Goal: Check status: Check status

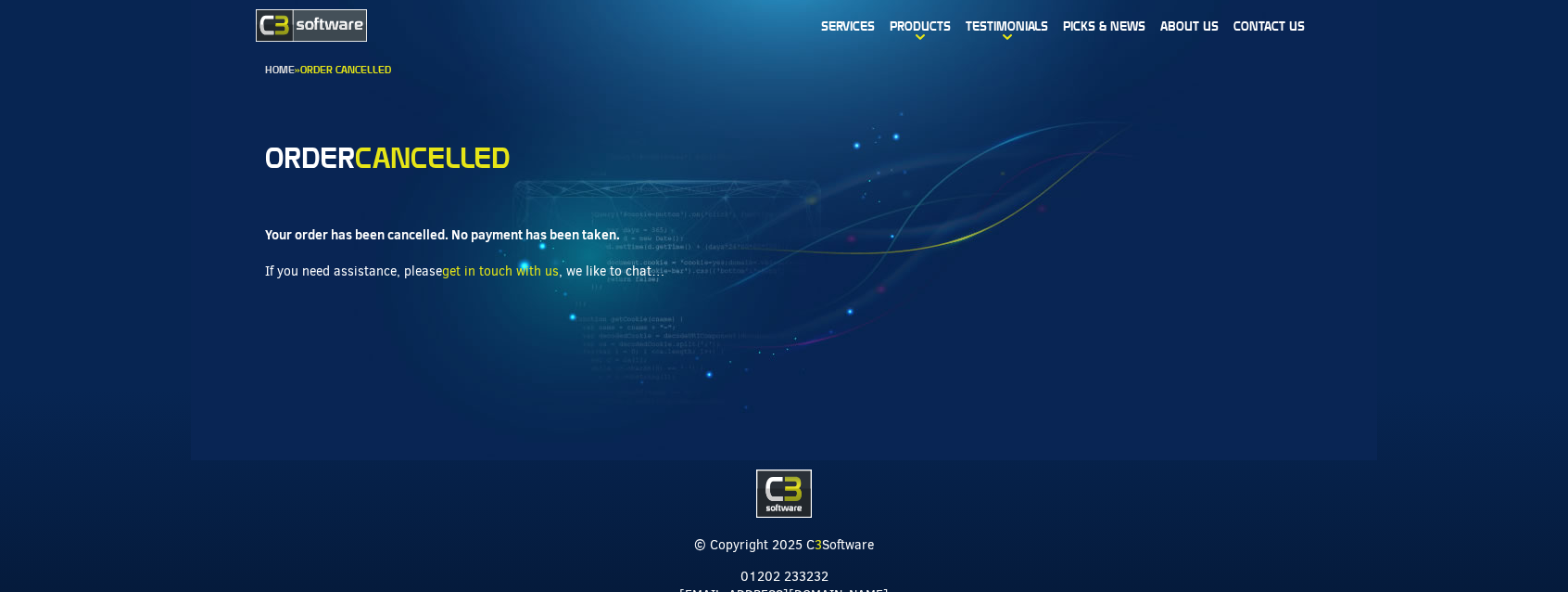
click at [352, 233] on strong "Your order has been cancelled. No payment has been taken." at bounding box center [443, 234] width 355 height 19
